Goal: Task Accomplishment & Management: Manage account settings

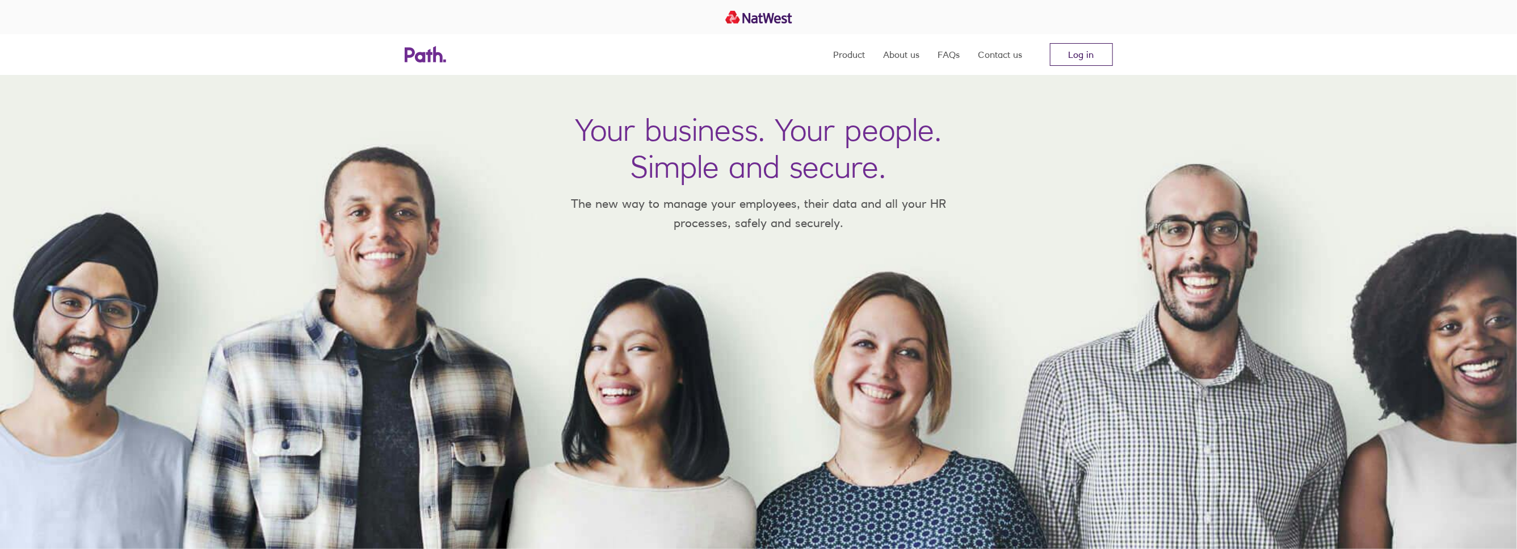
click at [1071, 59] on link "Log in" at bounding box center [1081, 54] width 63 height 23
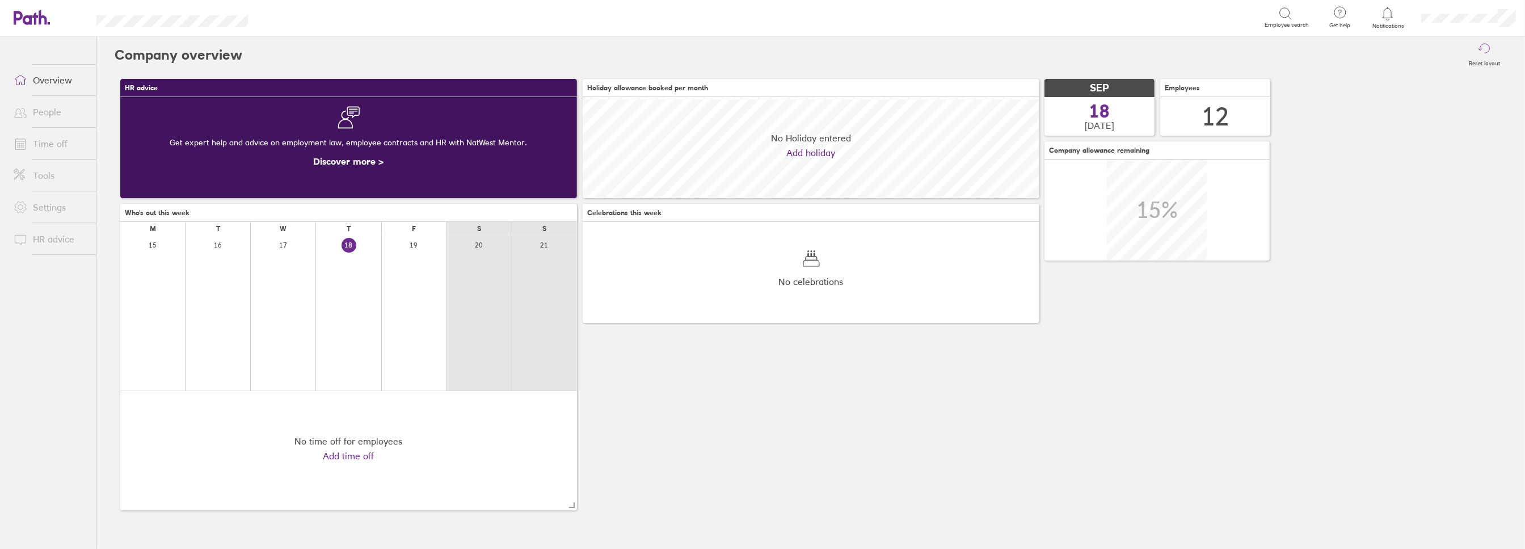
scroll to position [101, 457]
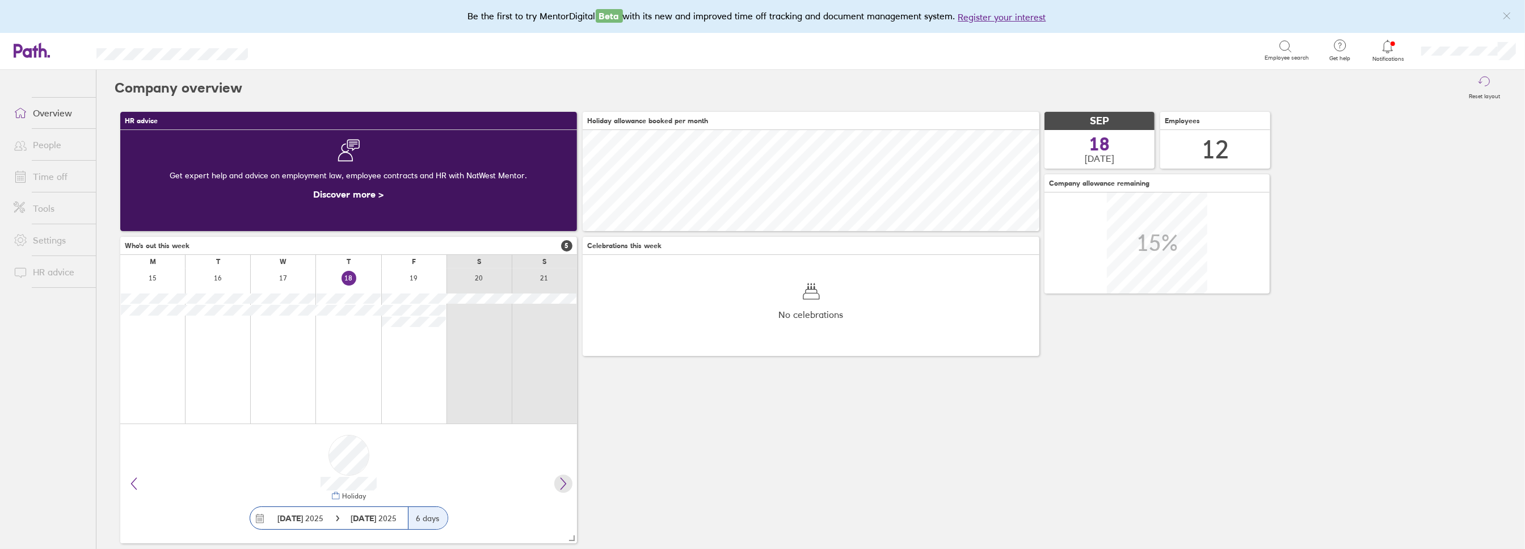
click at [558, 486] on icon at bounding box center [564, 484] width 14 height 14
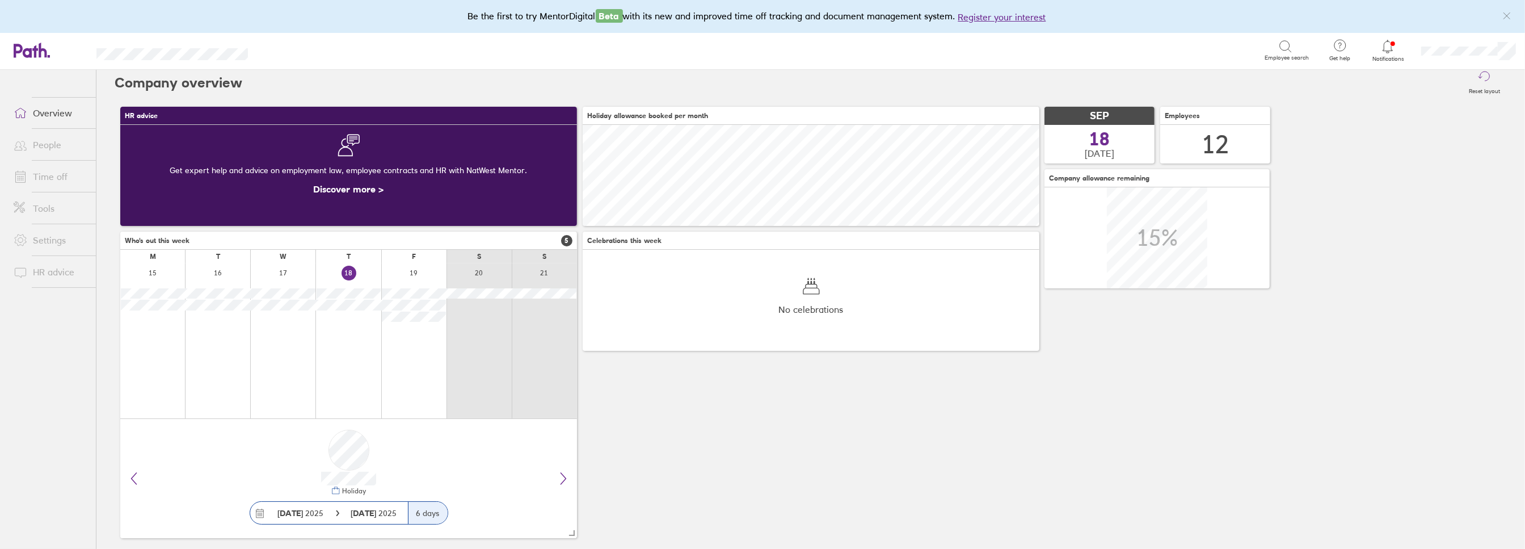
scroll to position [0, 0]
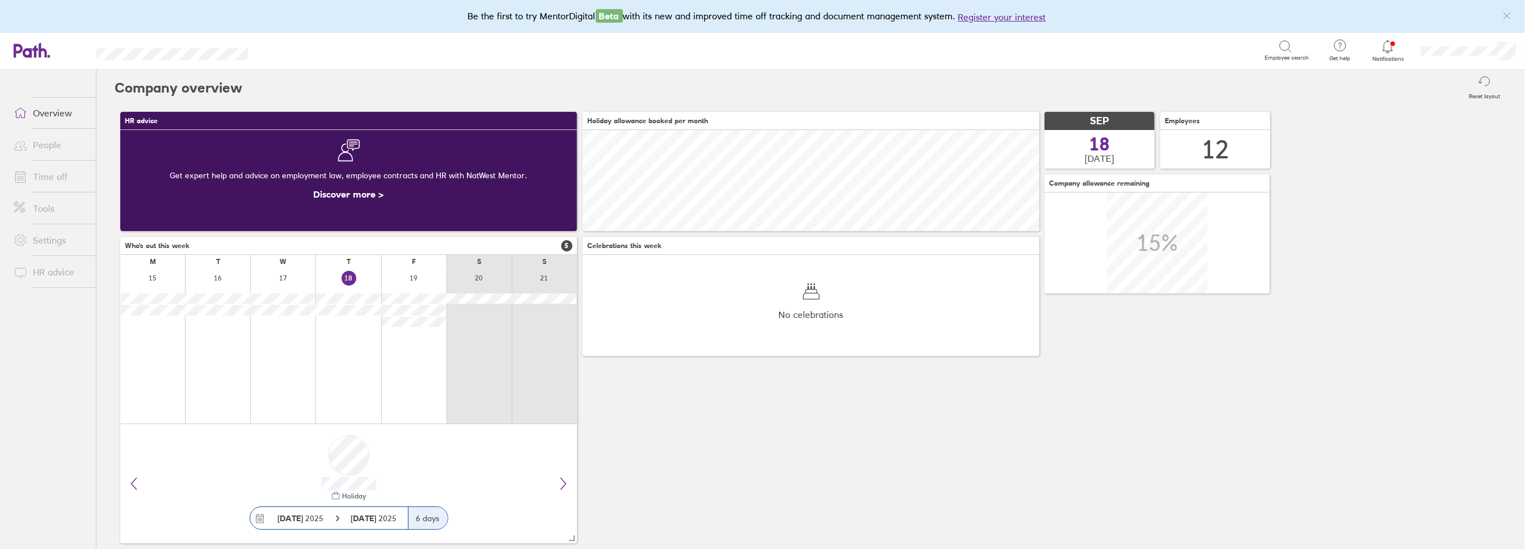
click at [550, 363] on div at bounding box center [544, 345] width 65 height 155
click at [365, 190] on link "Discover more >" at bounding box center [349, 193] width 70 height 11
drag, startPoint x: 513, startPoint y: 351, endPoint x: 312, endPoint y: 328, distance: 202.7
click at [313, 329] on div at bounding box center [347, 345] width 454 height 155
click at [53, 180] on link "Time off" at bounding box center [50, 176] width 91 height 23
